Goal: Information Seeking & Learning: Learn about a topic

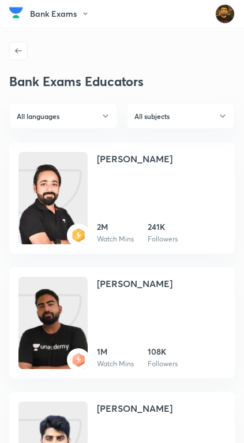
click at [17, 50] on icon "button" at bounding box center [18, 50] width 9 height 9
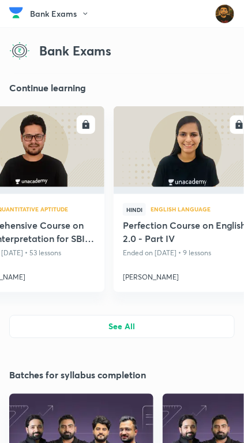
scroll to position [0, 378]
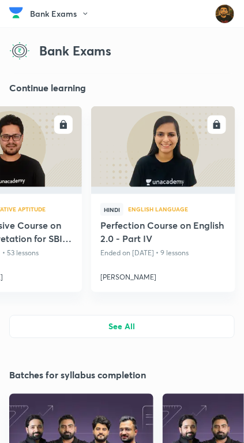
click at [124, 173] on img at bounding box center [163, 146] width 144 height 81
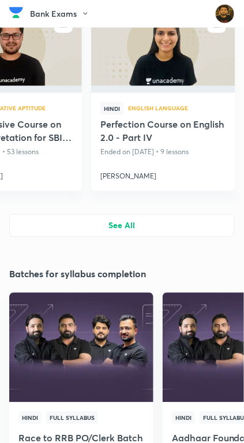
scroll to position [107, 0]
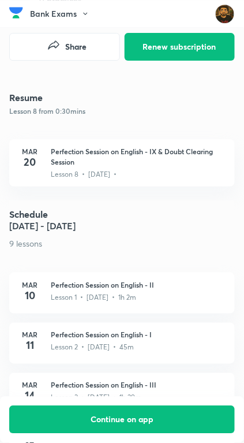
scroll to position [373, 0]
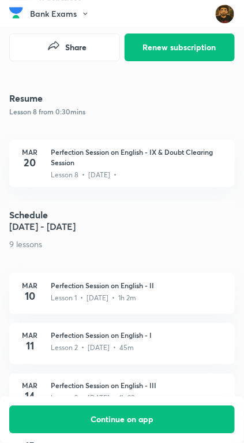
click at [29, 173] on div "[DATE] Perfection Session on English - IX & Doubt Clearing Session Lesson 8 • […" at bounding box center [122, 163] width 226 height 47
click at [54, 168] on div "Lesson 8 • [DATE] •" at bounding box center [138, 173] width 175 height 13
click at [112, 178] on p "Lesson 8 • [DATE] •" at bounding box center [84, 175] width 66 height 10
click at [77, 153] on h3 "Perfection Session on English - IX & Doubt Clearing Session" at bounding box center [138, 157] width 175 height 21
click at [73, 164] on h3 "Perfection Session on English - IX & Doubt Clearing Session" at bounding box center [138, 157] width 175 height 21
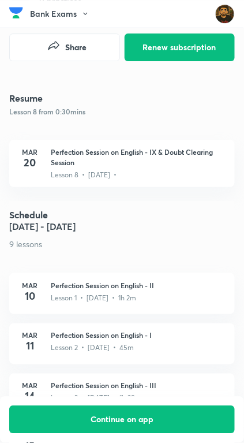
click at [59, 157] on h3 "Perfection Session on English - IX & Doubt Clearing Session" at bounding box center [138, 157] width 175 height 21
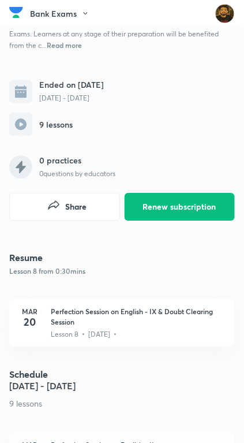
scroll to position [0, 0]
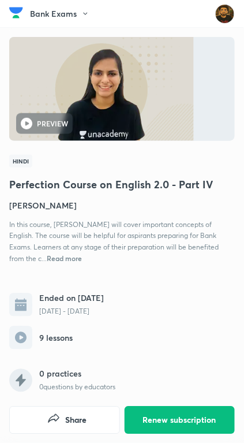
click at [12, 17] on img at bounding box center [16, 12] width 14 height 17
